Goal: Contribute content

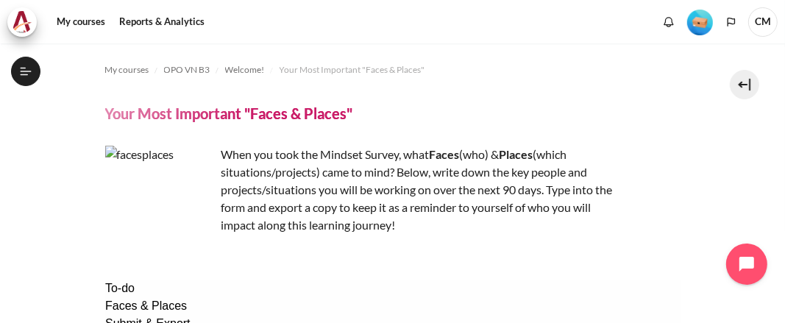
scroll to position [230, 0]
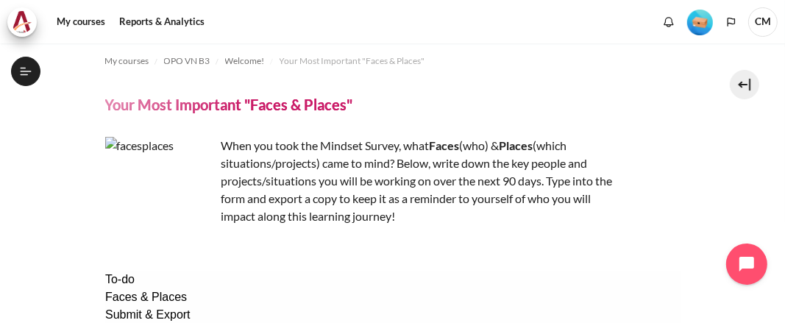
scroll to position [0, 0]
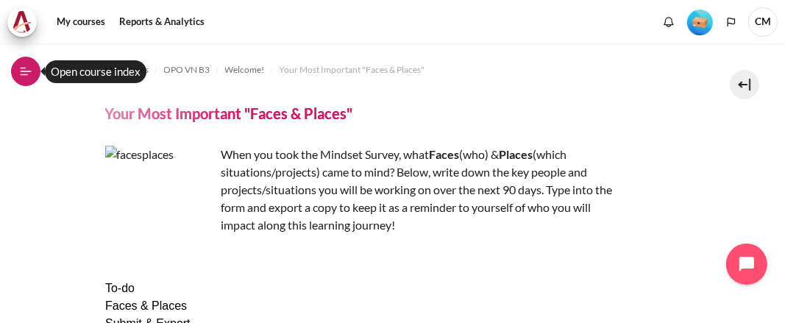
click at [22, 79] on button "Open course index" at bounding box center [25, 71] width 29 height 29
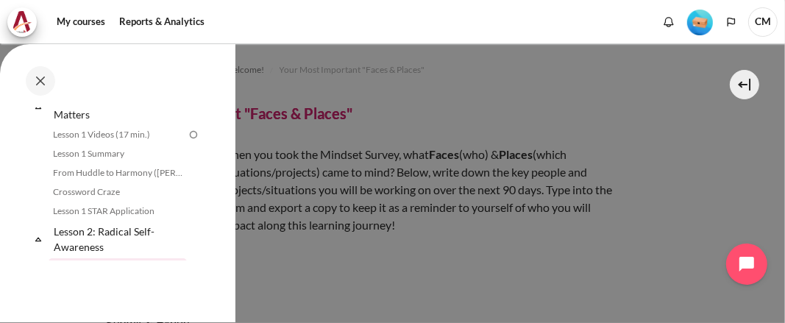
scroll to position [239, 0]
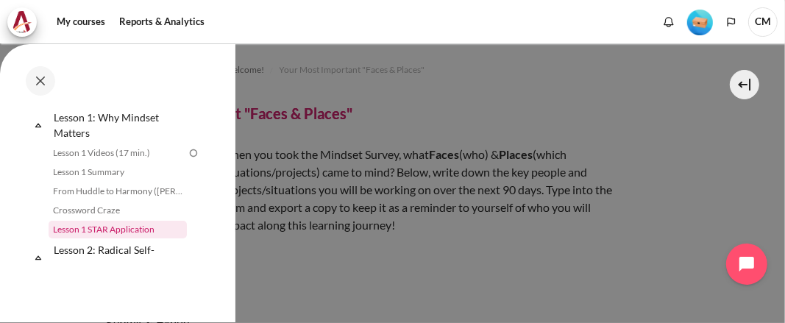
click at [111, 230] on link "Lesson 1 STAR Application" at bounding box center [118, 230] width 138 height 18
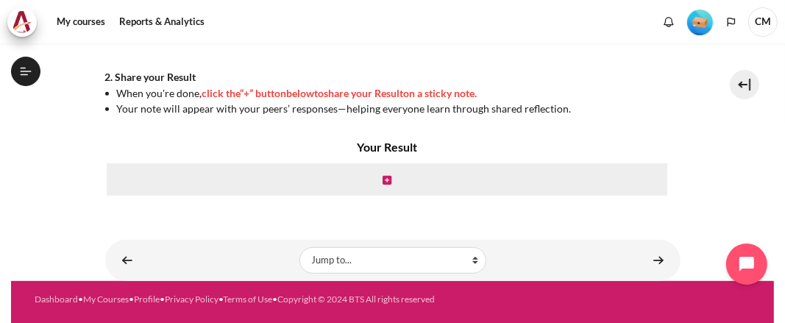
scroll to position [488, 0]
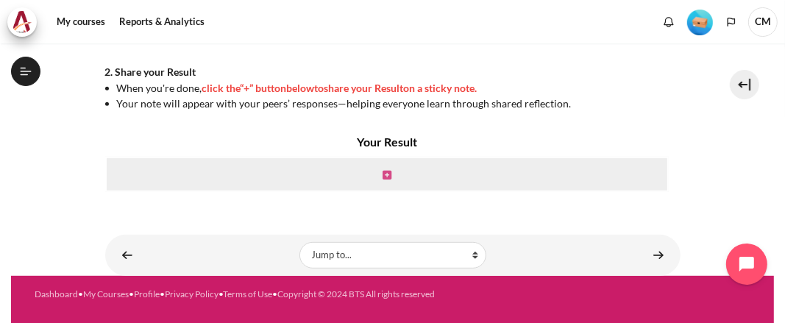
click at [383, 174] on icon "Content" at bounding box center [387, 175] width 9 height 10
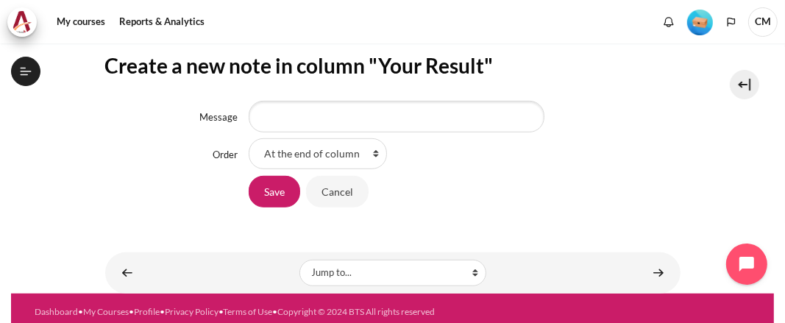
scroll to position [587, 0]
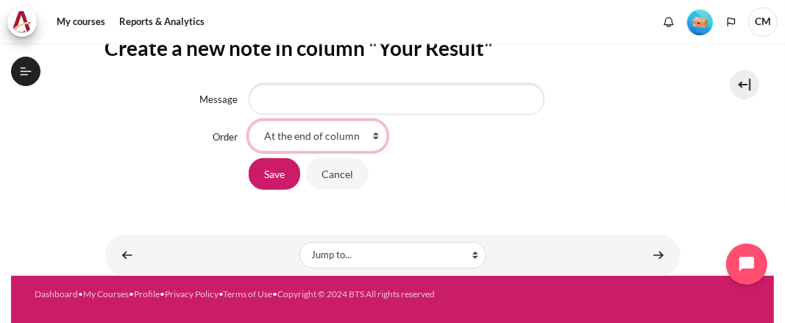
click at [337, 135] on select "At the end of column First place in column" at bounding box center [318, 136] width 138 height 31
click at [466, 152] on form "Message Order At the end of column First place in column Save Cancel" at bounding box center [392, 136] width 575 height 107
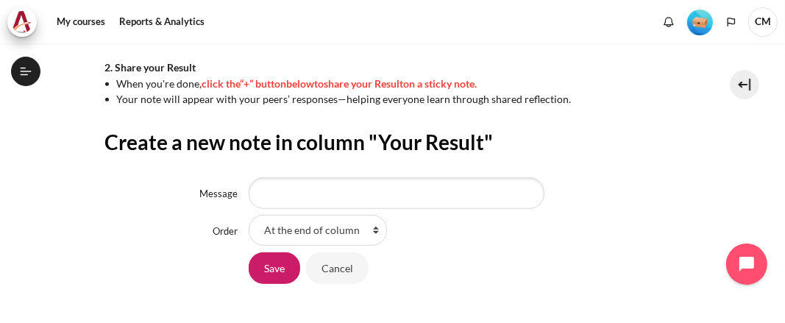
scroll to position [562, 0]
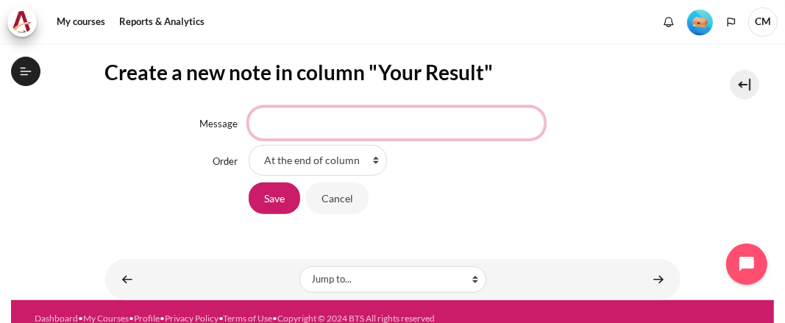
click at [365, 136] on input "Message" at bounding box center [397, 122] width 296 height 31
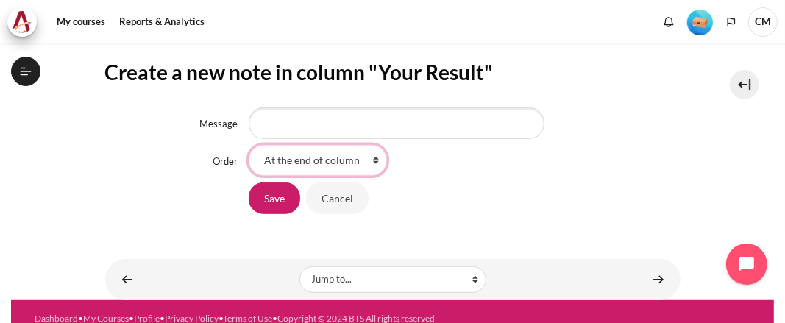
click at [358, 160] on select "At the end of column First place in column" at bounding box center [318, 160] width 138 height 31
drag, startPoint x: 358, startPoint y: 160, endPoint x: 440, endPoint y: 166, distance: 82.6
click at [358, 160] on select "At the end of column First place in column" at bounding box center [318, 160] width 138 height 31
click at [467, 167] on div "At the end of column First place in column" at bounding box center [465, 160] width 432 height 31
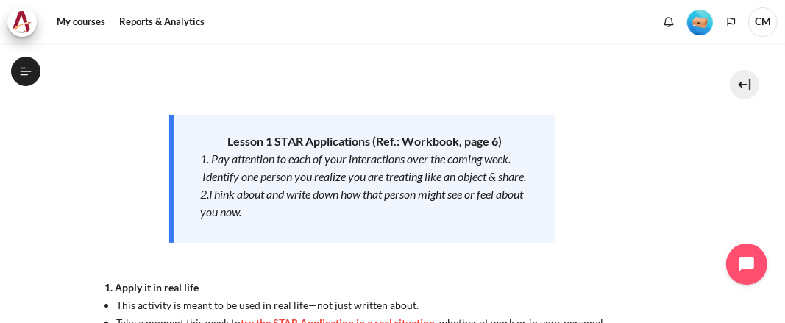
scroll to position [170, 0]
